Goal: Task Accomplishment & Management: Manage account settings

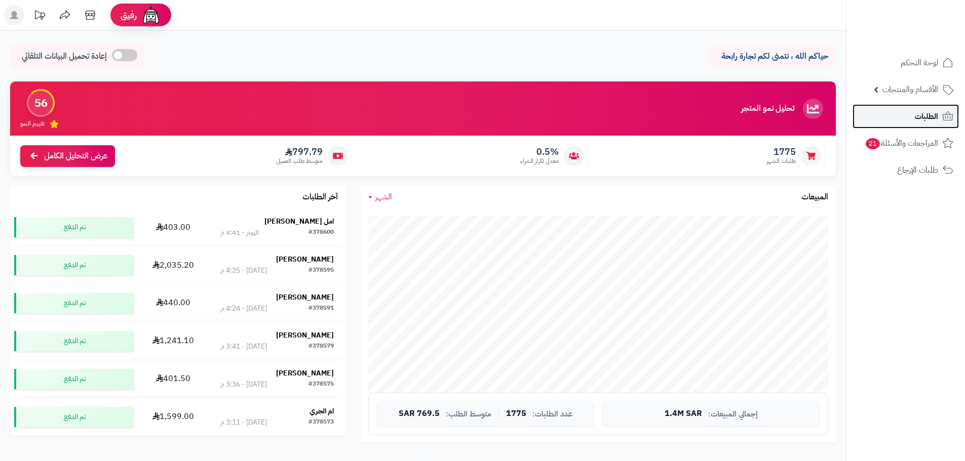
click at [914, 119] on link "الطلبات" at bounding box center [906, 116] width 106 height 24
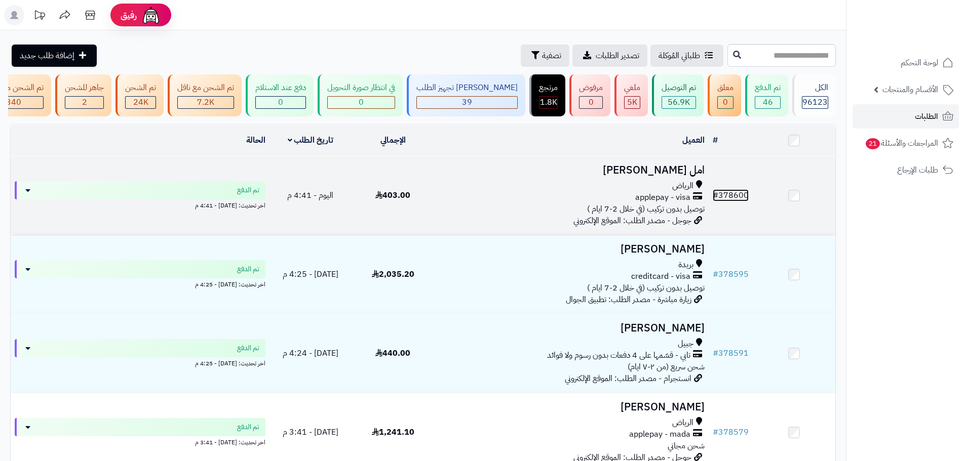
click at [729, 202] on link "# 378600" at bounding box center [731, 195] width 36 height 12
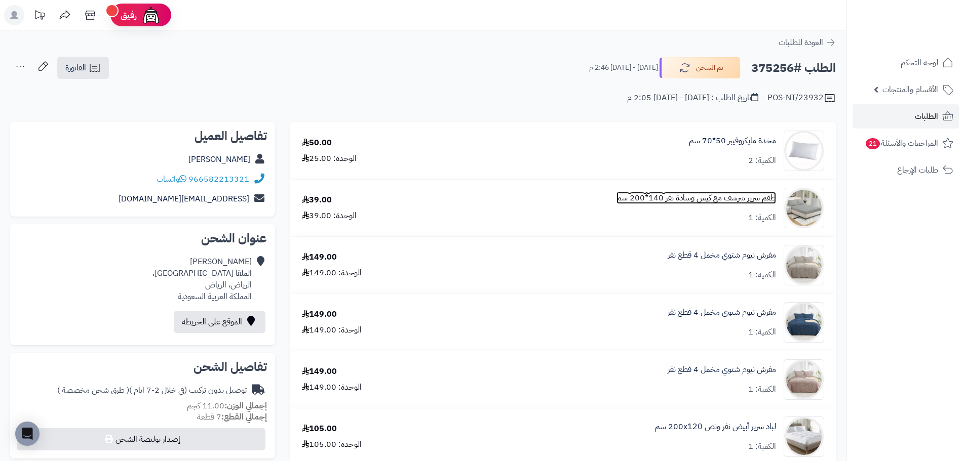
click at [746, 199] on link "طقم سرير شرشف مع كيس وسادة نفر 140*200 سم" at bounding box center [696, 198] width 160 height 12
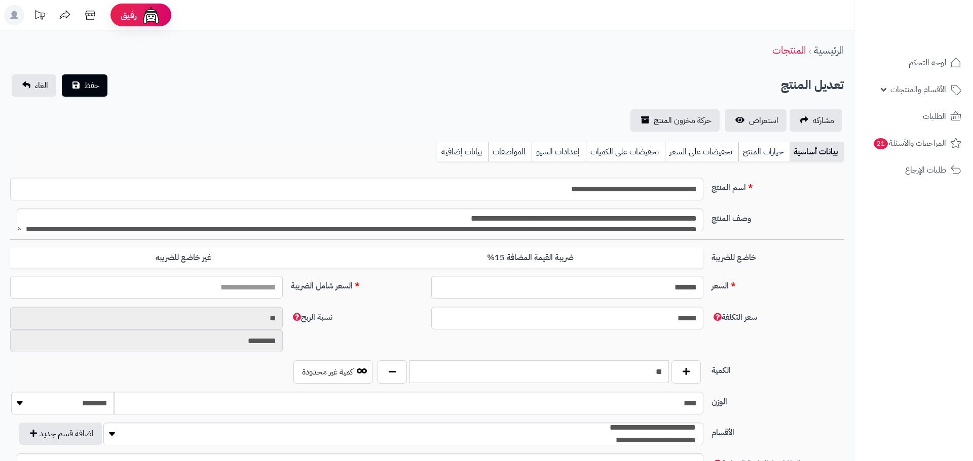
type input "*****"
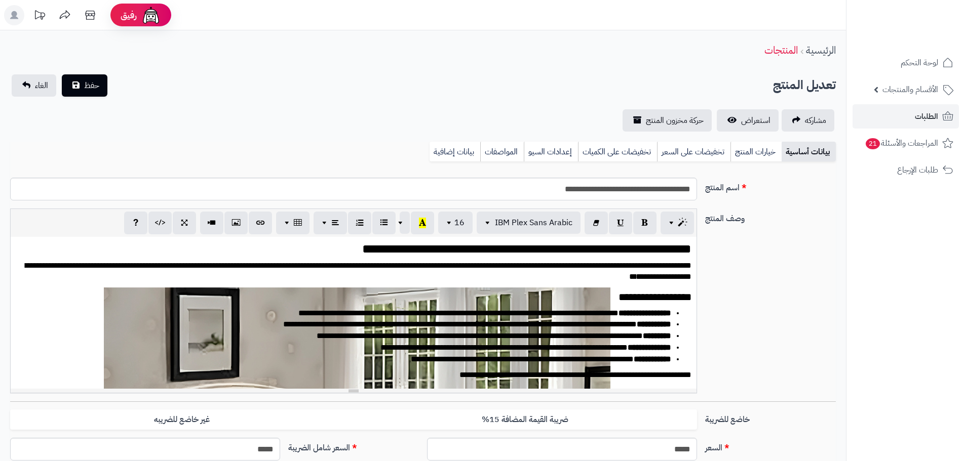
scroll to position [1388, 0]
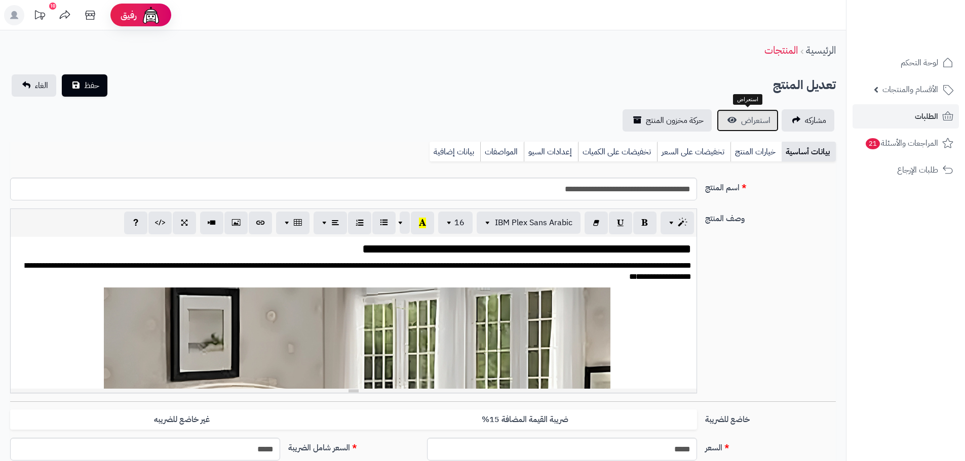
click at [750, 127] on link "استعراض" at bounding box center [748, 120] width 62 height 22
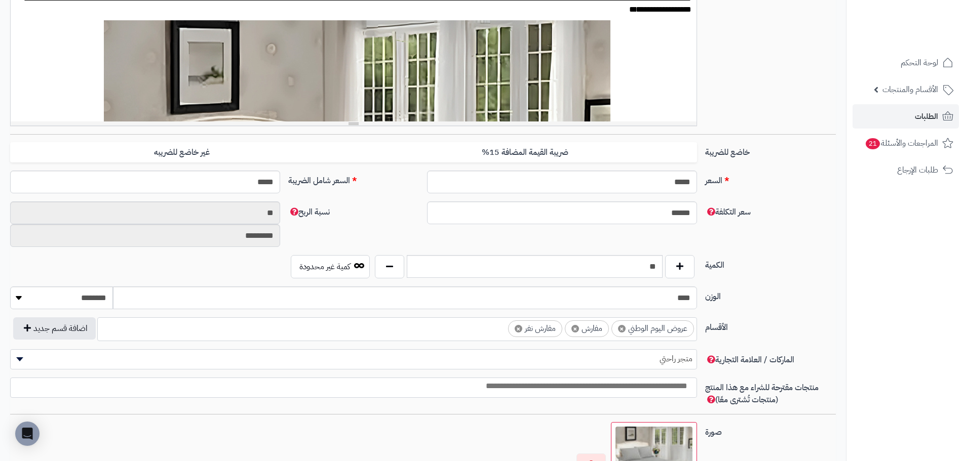
scroll to position [304, 0]
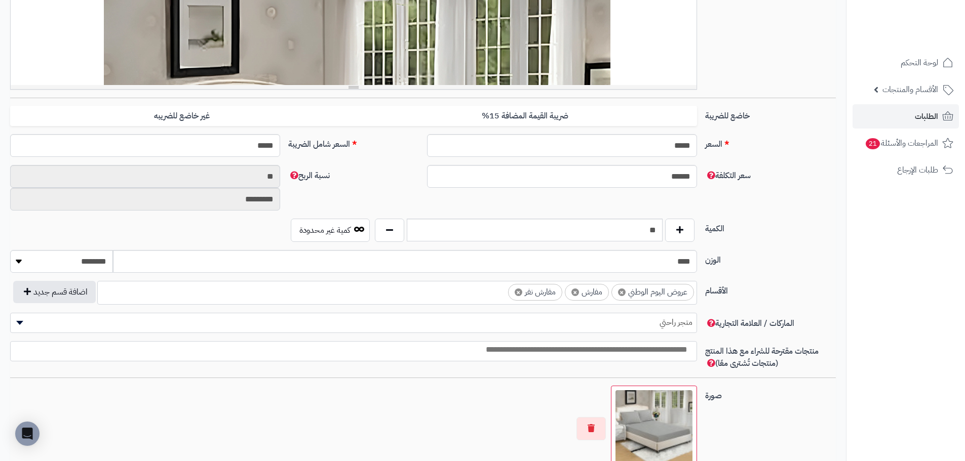
click at [477, 57] on div "**********" at bounding box center [354, 9] width 686 height 152
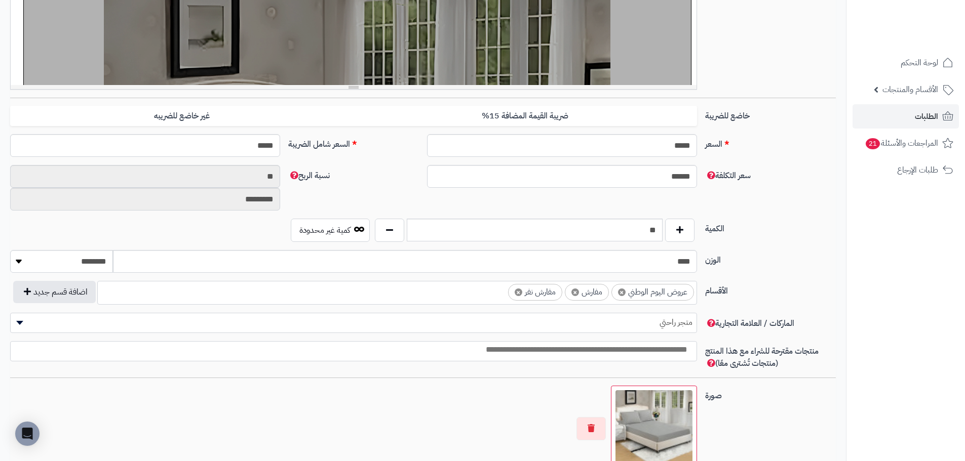
click at [477, 57] on div at bounding box center [357, 237] width 667 height 506
drag, startPoint x: 477, startPoint y: 57, endPoint x: 440, endPoint y: 45, distance: 39.4
click at [440, 45] on div at bounding box center [357, 237] width 667 height 506
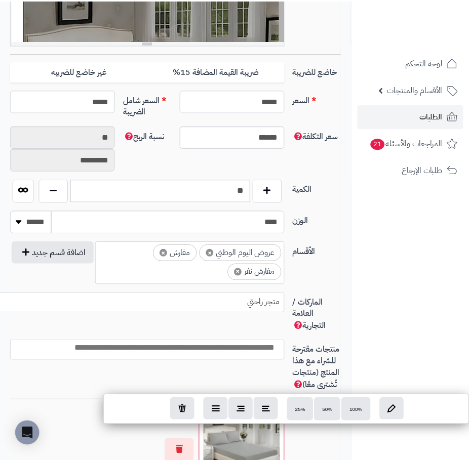
scroll to position [424, 0]
